Goal: Browse casually: Explore the website without a specific task or goal

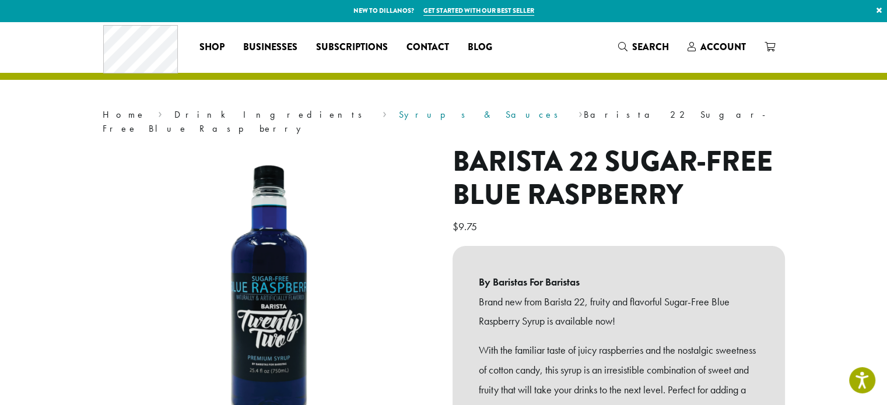
click at [399, 113] on link "Syrups & Sauces" at bounding box center [482, 114] width 167 height 12
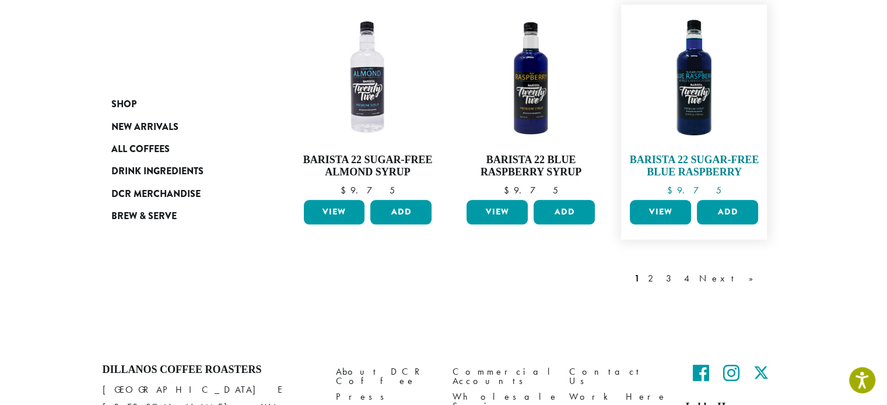
scroll to position [1050, 0]
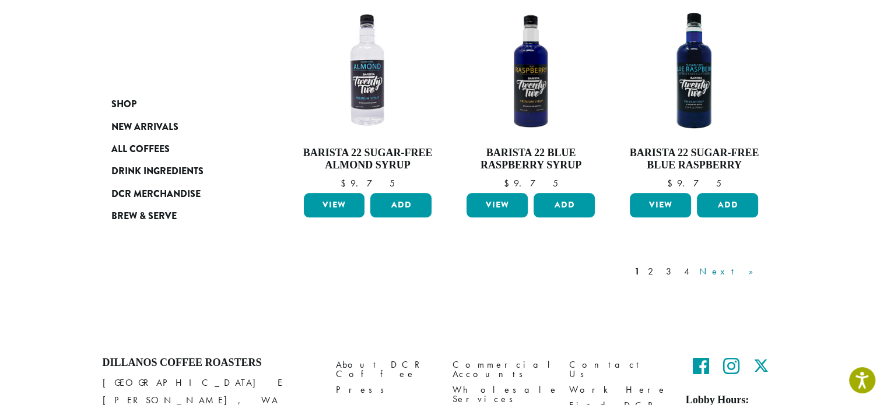
click at [747, 265] on link "Next »" at bounding box center [730, 272] width 67 height 14
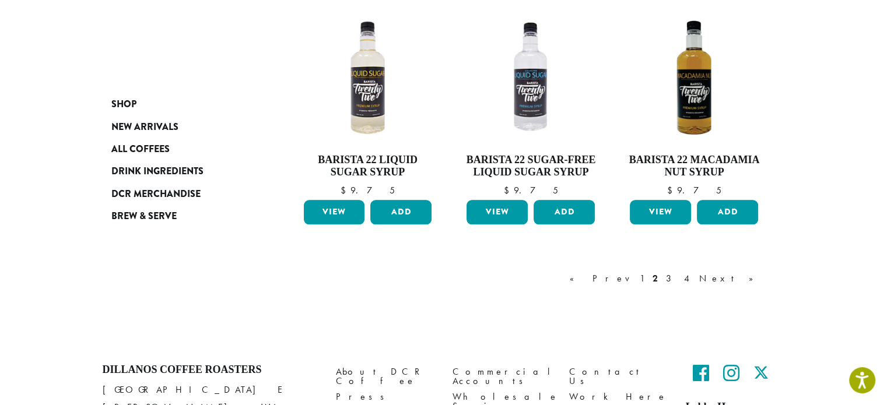
scroll to position [1004, 0]
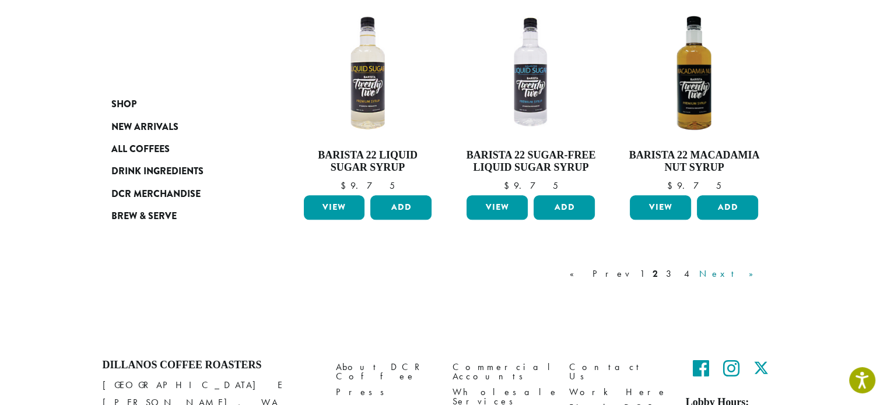
click at [752, 268] on link "Next »" at bounding box center [730, 274] width 67 height 14
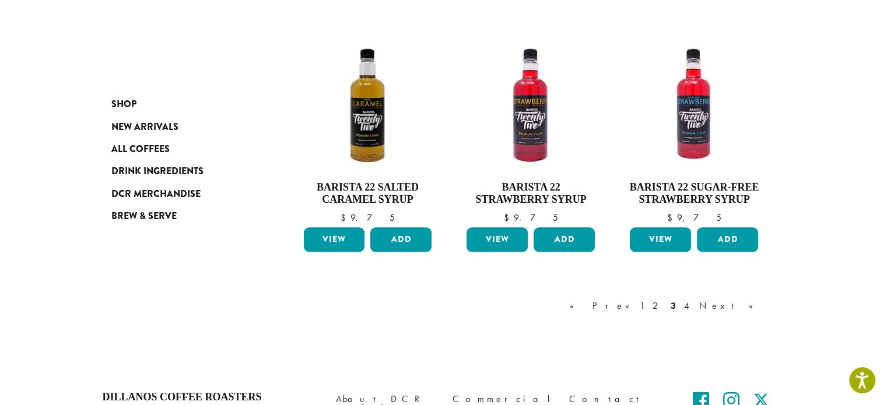
scroll to position [1063, 0]
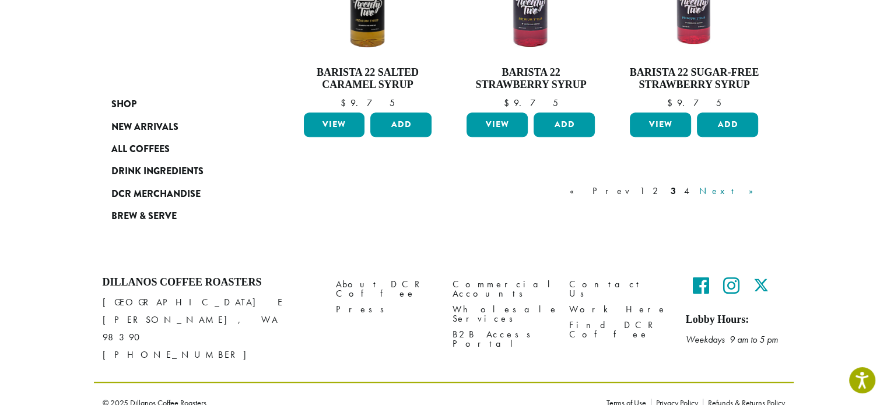
click at [759, 190] on link "Next »" at bounding box center [730, 191] width 67 height 14
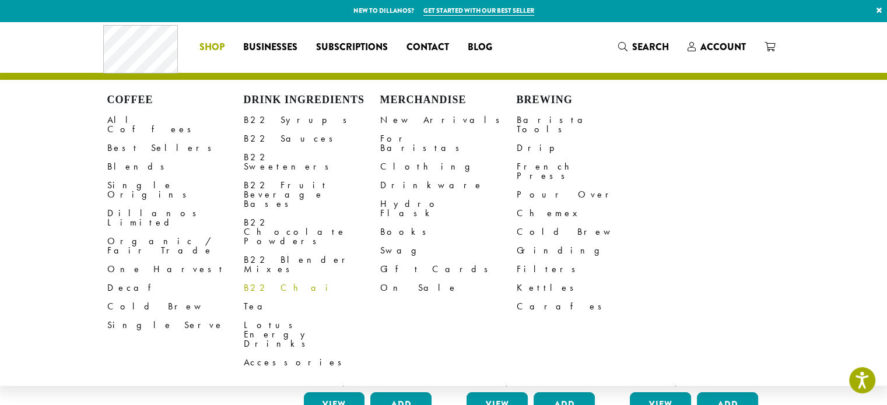
click at [261, 279] on link "B22 Chai" at bounding box center [312, 288] width 136 height 19
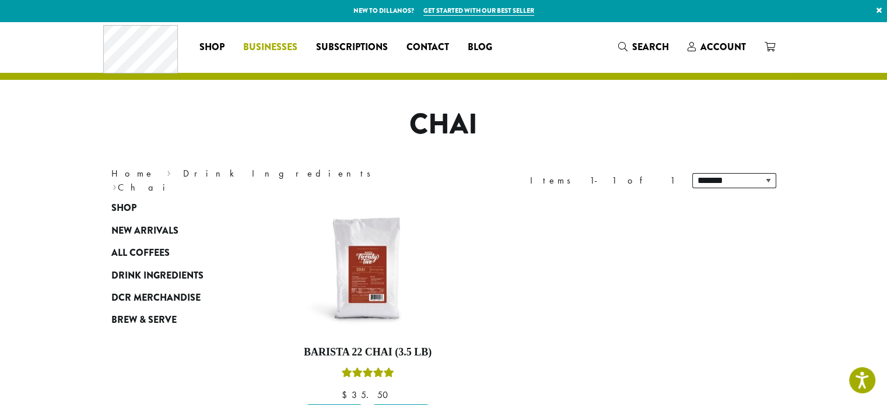
click at [264, 48] on span "Businesses" at bounding box center [270, 47] width 54 height 15
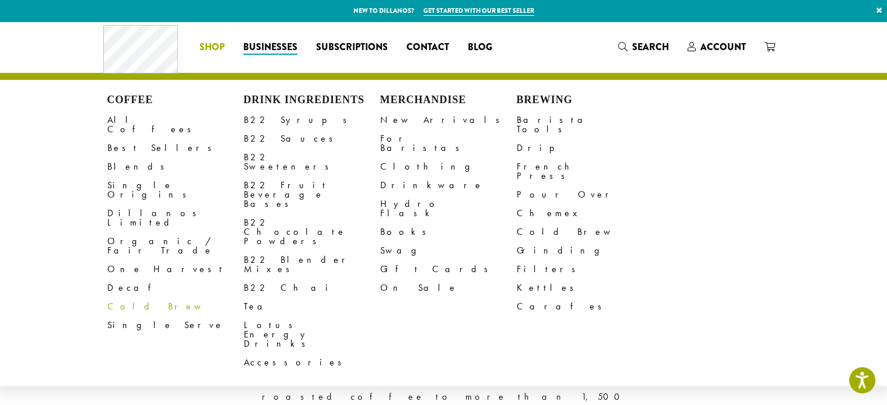
click at [118, 297] on link "Cold Brew" at bounding box center [175, 306] width 136 height 19
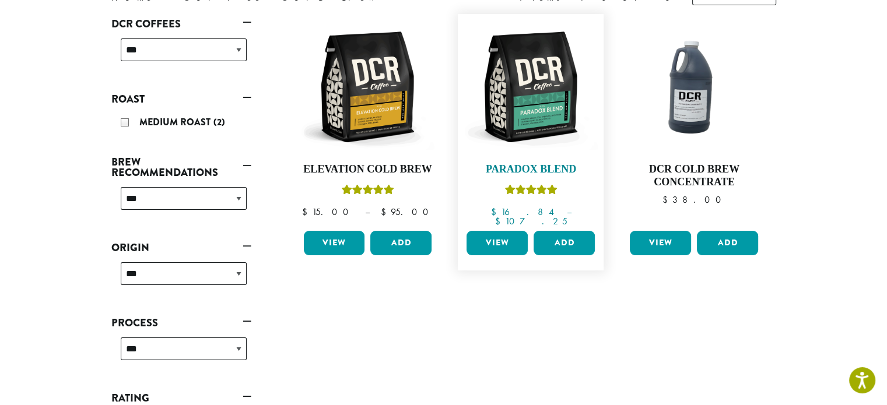
scroll to position [175, 0]
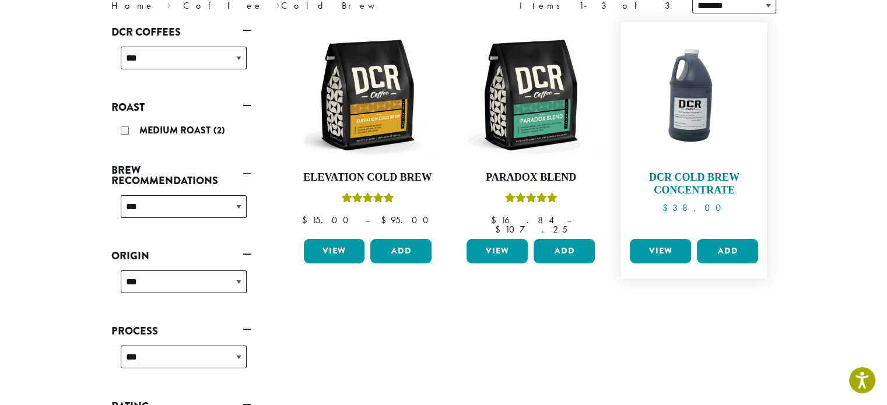
click at [701, 107] on img at bounding box center [694, 95] width 134 height 134
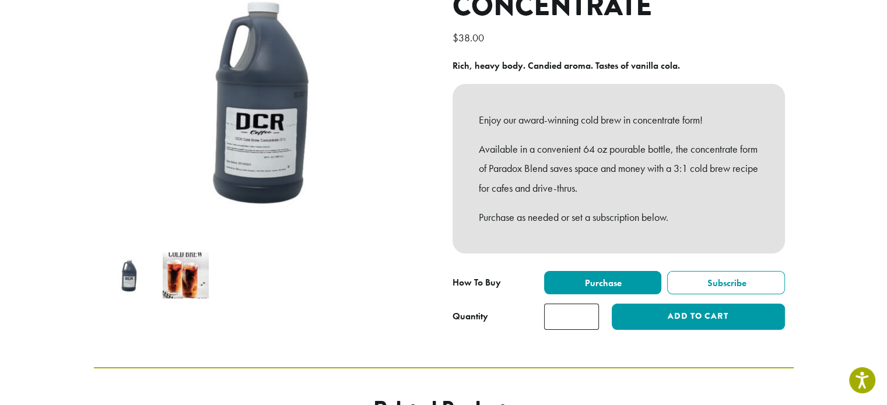
click at [194, 263] on img at bounding box center [186, 276] width 46 height 46
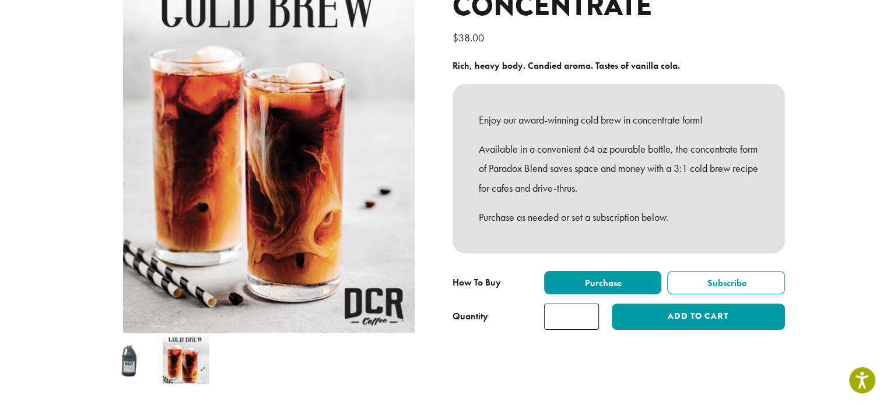
click at [120, 363] on img at bounding box center [130, 361] width 46 height 46
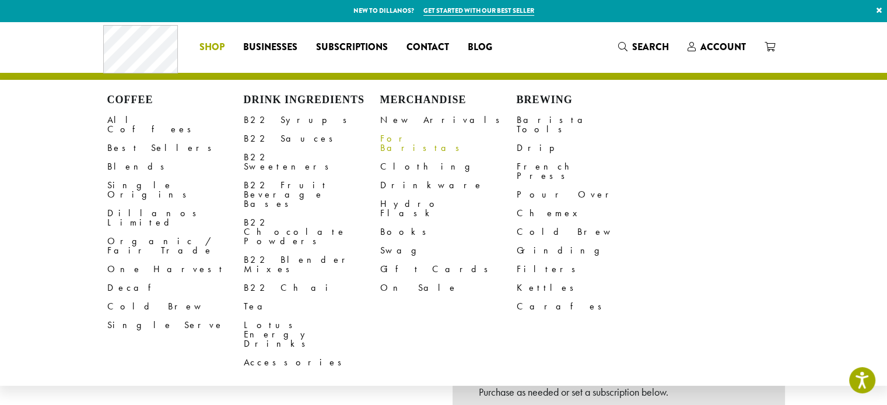
click at [407, 136] on link "For Baristas" at bounding box center [448, 143] width 136 height 28
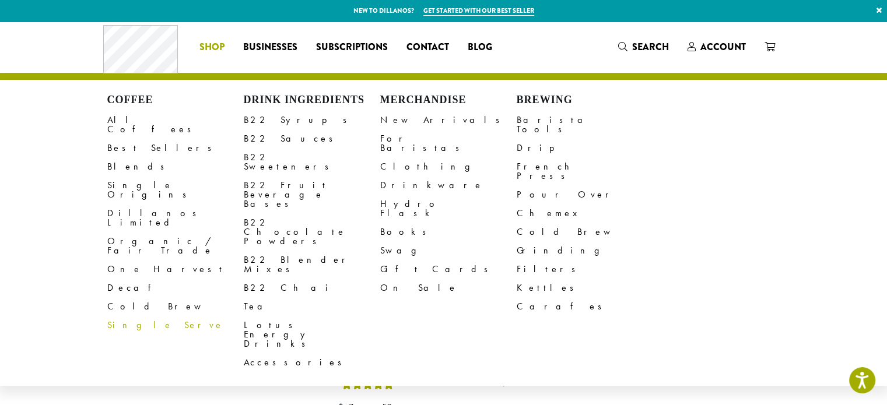
click at [135, 316] on link "Single Serve" at bounding box center [175, 325] width 136 height 19
click at [127, 297] on link "Cold Brew" at bounding box center [175, 306] width 136 height 19
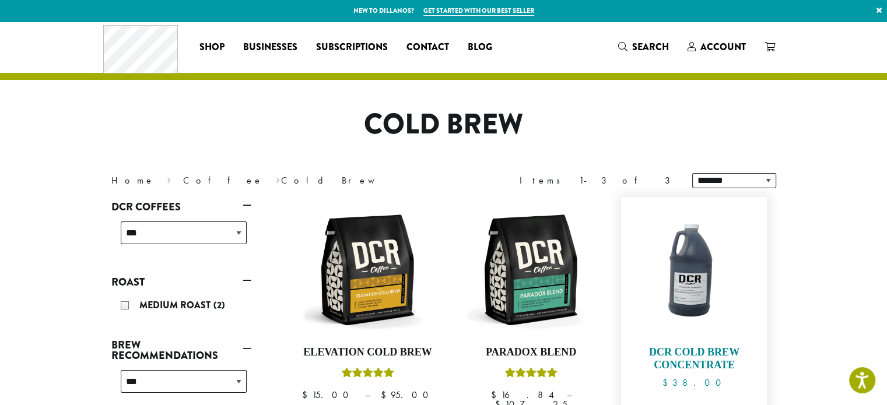
scroll to position [175, 0]
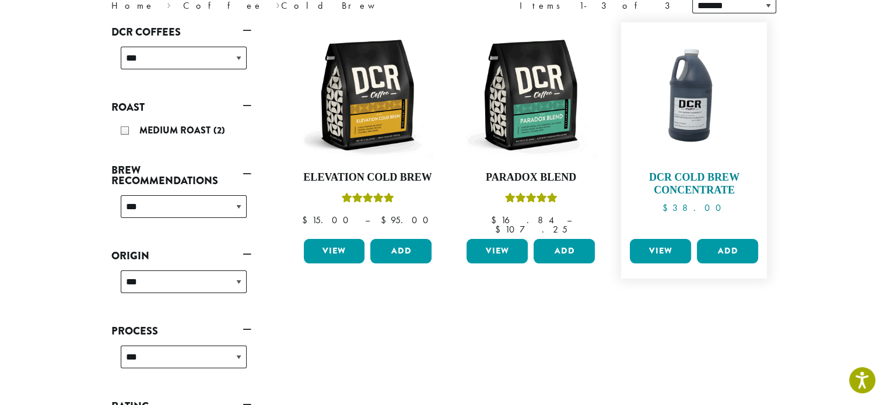
click at [704, 102] on img at bounding box center [694, 95] width 134 height 134
